Goal: Task Accomplishment & Management: Complete application form

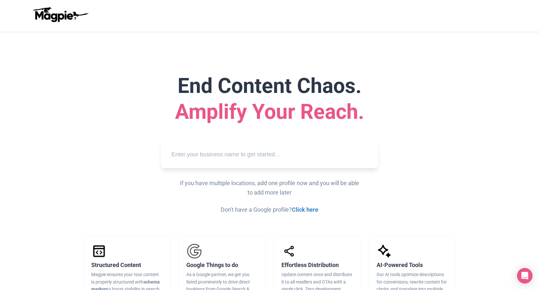
click at [317, 155] on input "text" at bounding box center [269, 155] width 207 height 18
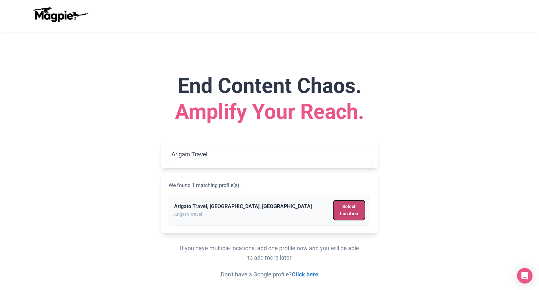
click at [354, 206] on button "Select Location" at bounding box center [349, 210] width 32 height 20
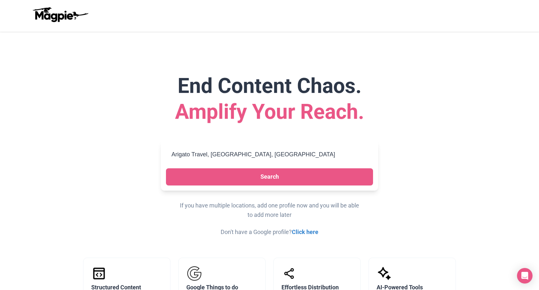
click at [290, 152] on input "Arigato Travel, Almaty, Kazakhstan" at bounding box center [269, 155] width 207 height 18
type input "A"
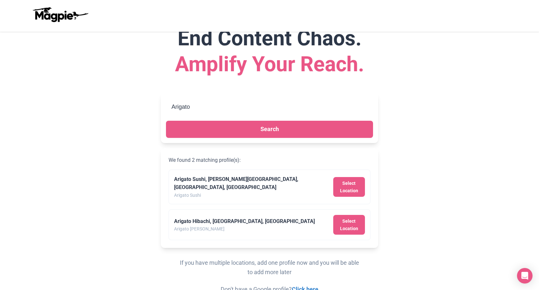
scroll to position [48, 0]
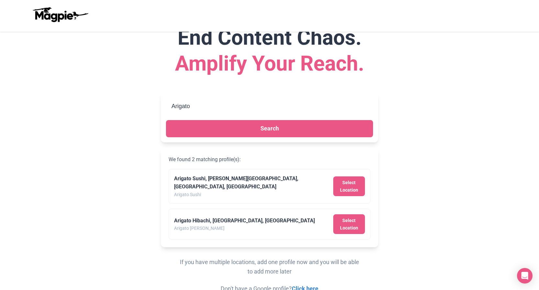
click at [265, 100] on input "Arigato" at bounding box center [269, 106] width 207 height 18
drag, startPoint x: 241, startPoint y: 112, endPoint x: 164, endPoint y: 111, distance: 77.0
click at [164, 111] on div "Arigato Search" at bounding box center [269, 117] width 217 height 50
type input "A"
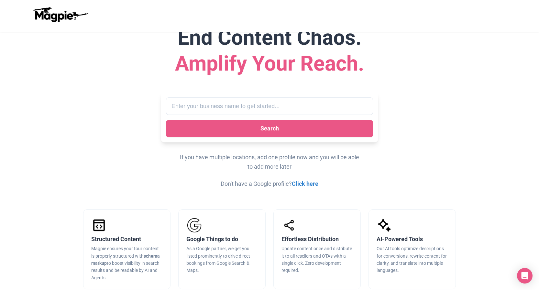
click at [423, 134] on div "End Content Chaos. Amplify Your Reach. Search We found 2 matching profile(s): A…" at bounding box center [269, 107] width 388 height 164
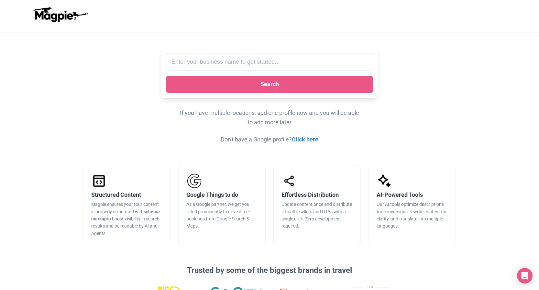
scroll to position [93, 0]
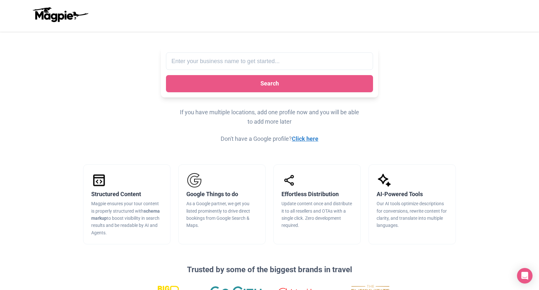
click at [303, 141] on link "Click here" at bounding box center [305, 138] width 27 height 7
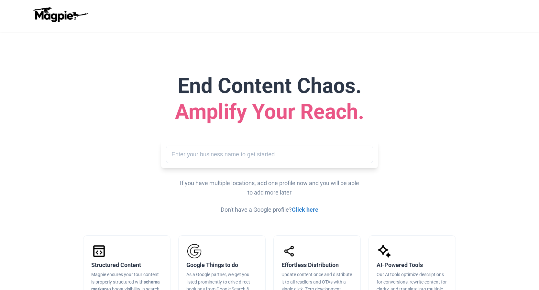
scroll to position [93, 0]
click at [203, 159] on input "text" at bounding box center [269, 155] width 207 height 18
click at [103, 155] on div "End Content Chaos. Amplify Your Reach. Search If you have multiple locations, a…" at bounding box center [269, 143] width 388 height 141
click at [186, 157] on input "text" at bounding box center [269, 155] width 207 height 18
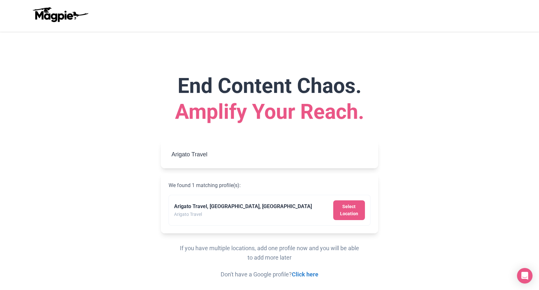
type input "Arigato Travel"
click at [243, 150] on input "Arigato Travel" at bounding box center [269, 155] width 207 height 18
paste input "https://arigatotravel.com/"
type input "https://arigatotravel"
click at [411, 193] on div "End Content Chaos. Amplify Your Reach. https://arigatotravel Search We found 1 …" at bounding box center [269, 176] width 388 height 206
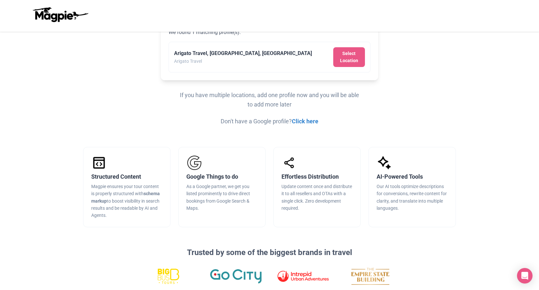
scroll to position [149, 0]
